Goal: Navigation & Orientation: Find specific page/section

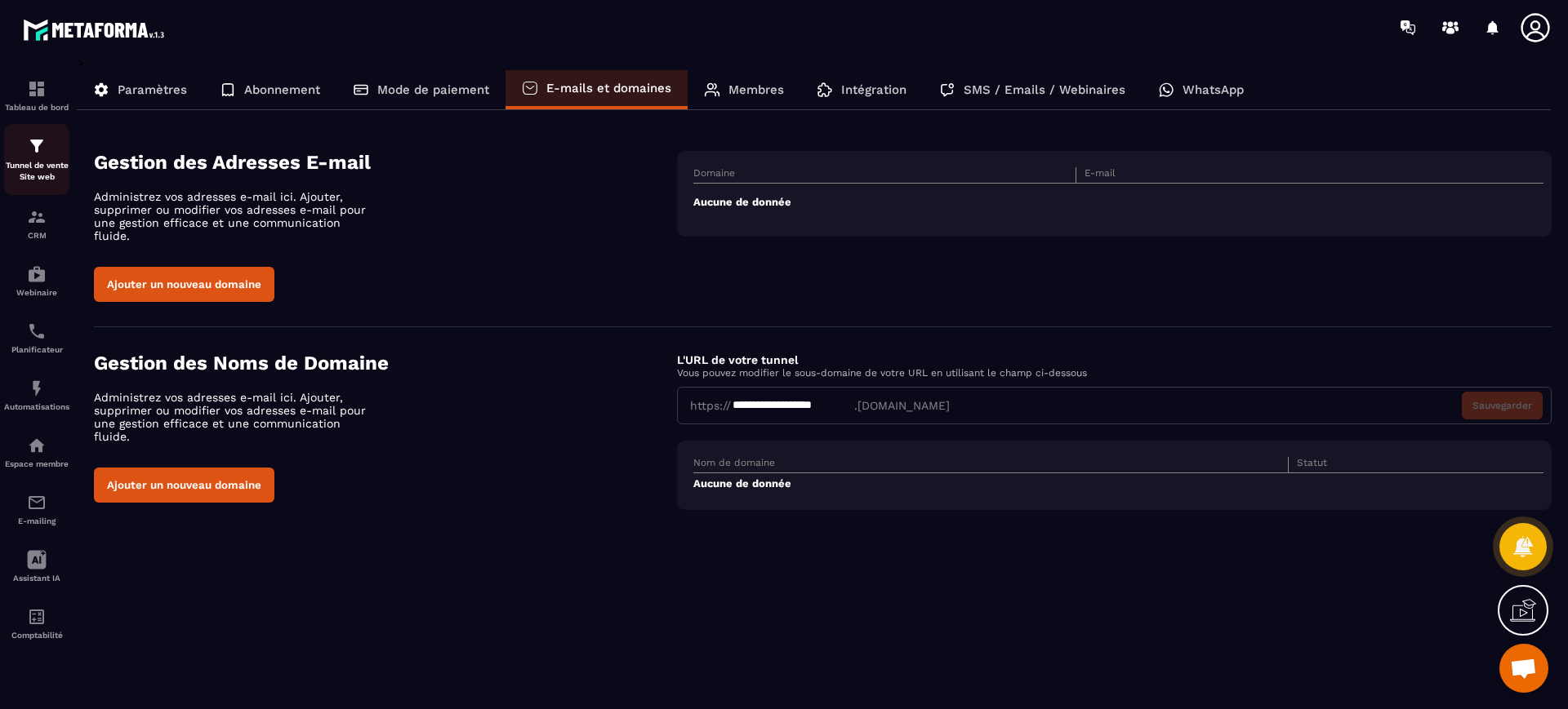
click at [62, 166] on p "Tunnel de vente Site web" at bounding box center [36, 171] width 65 height 23
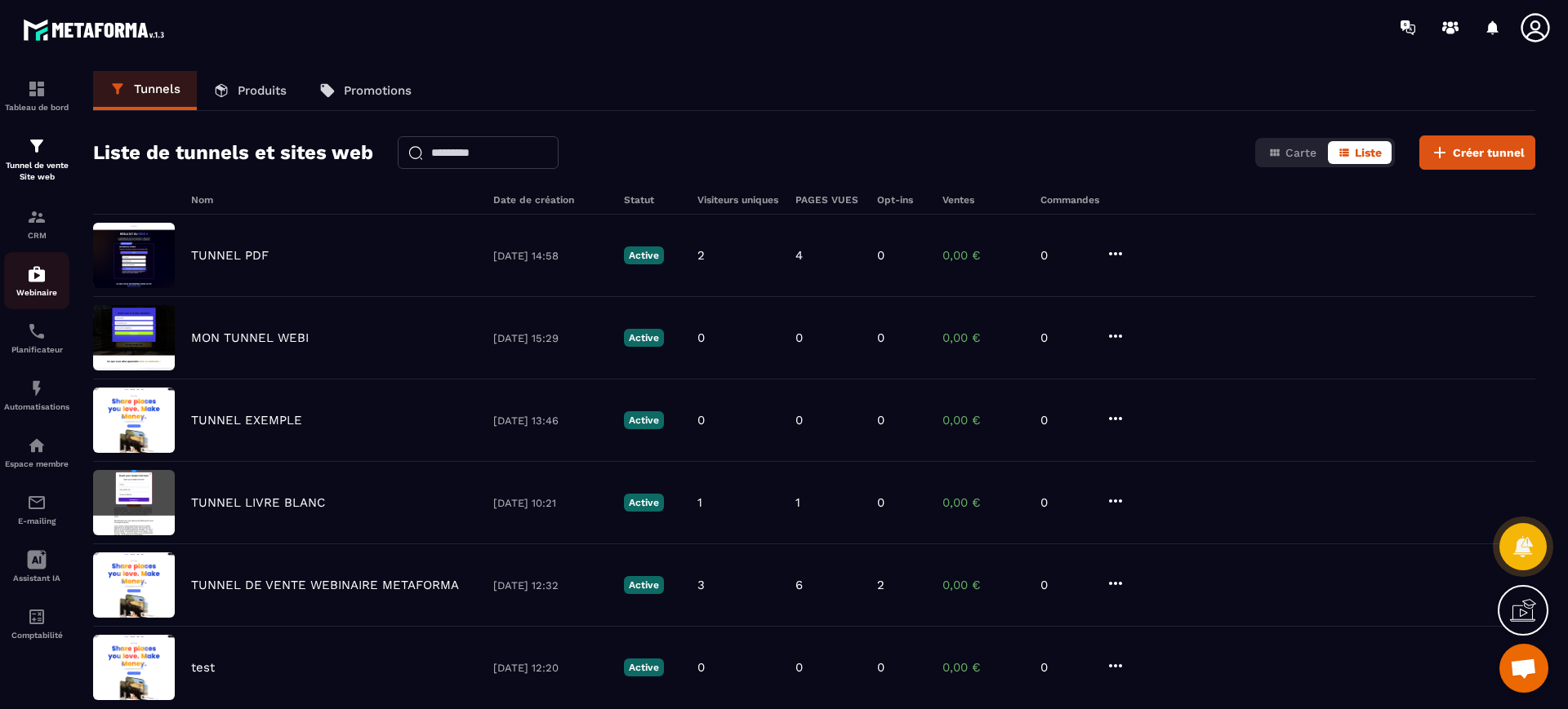
click at [42, 269] on img at bounding box center [37, 275] width 20 height 20
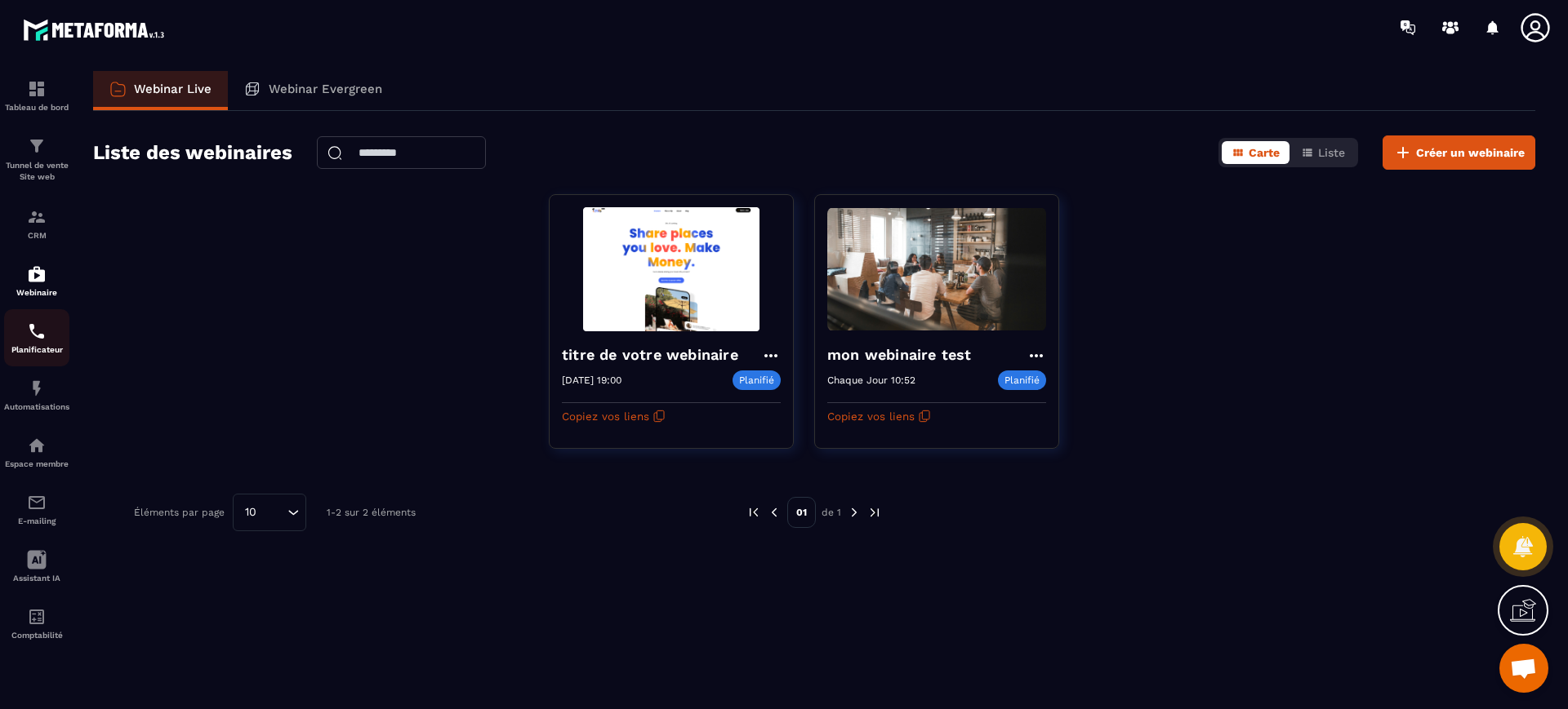
click at [52, 338] on div "Planificateur" at bounding box center [36, 338] width 65 height 33
